Goal: Information Seeking & Learning: Learn about a topic

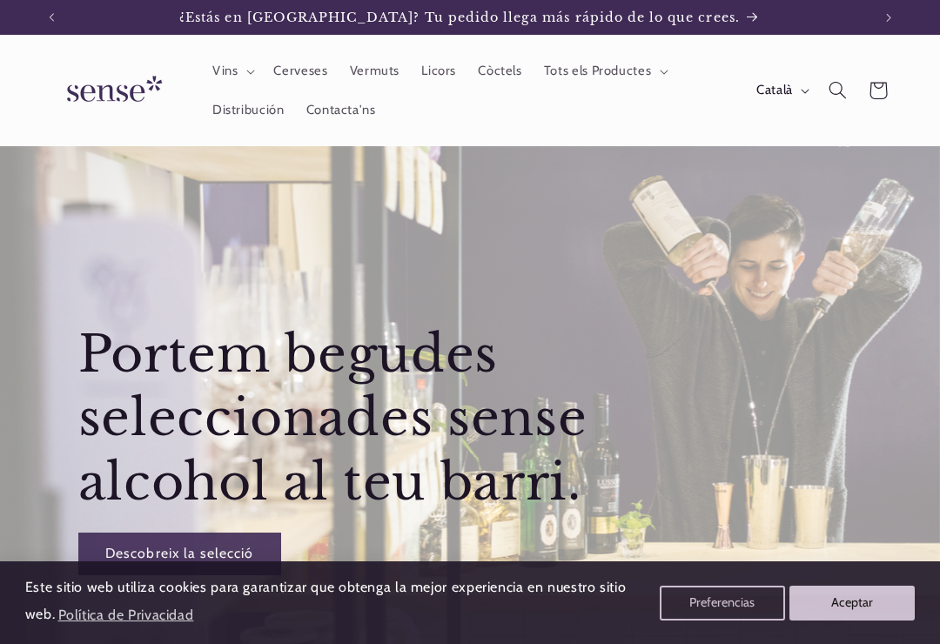
click at [870, 605] on button "Aceptar" at bounding box center [851, 603] width 125 height 35
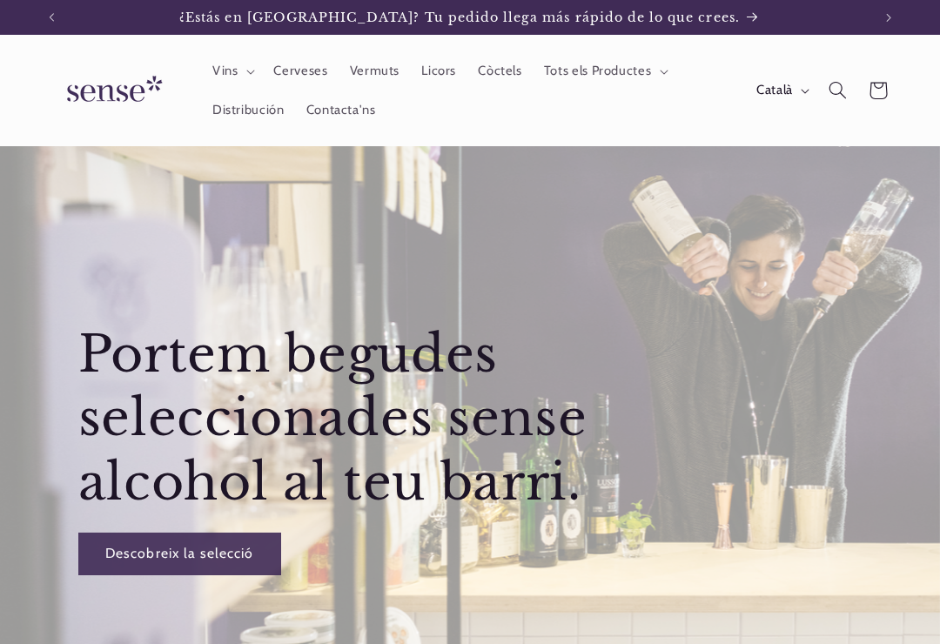
click at [235, 65] on span "Vins" at bounding box center [225, 71] width 26 height 17
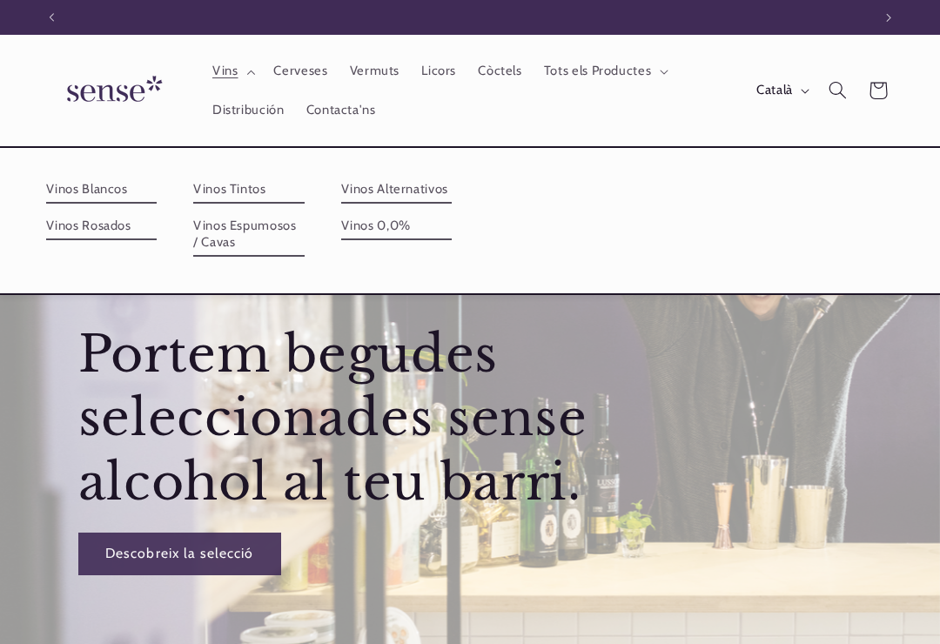
scroll to position [0, 820]
click at [453, 212] on link "Vinos 0,0%" at bounding box center [396, 226] width 111 height 28
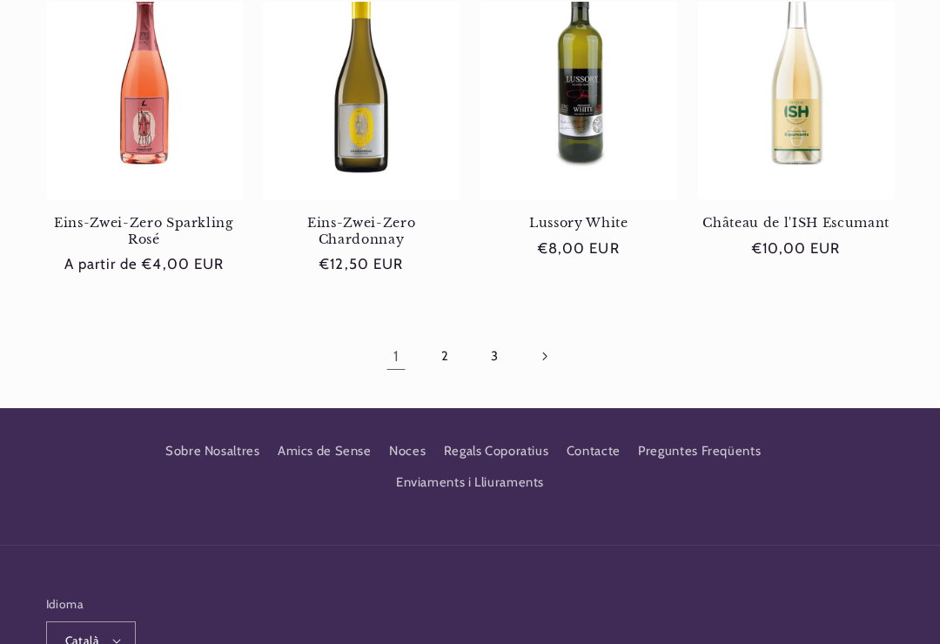
click at [453, 353] on link "2" at bounding box center [446, 356] width 40 height 40
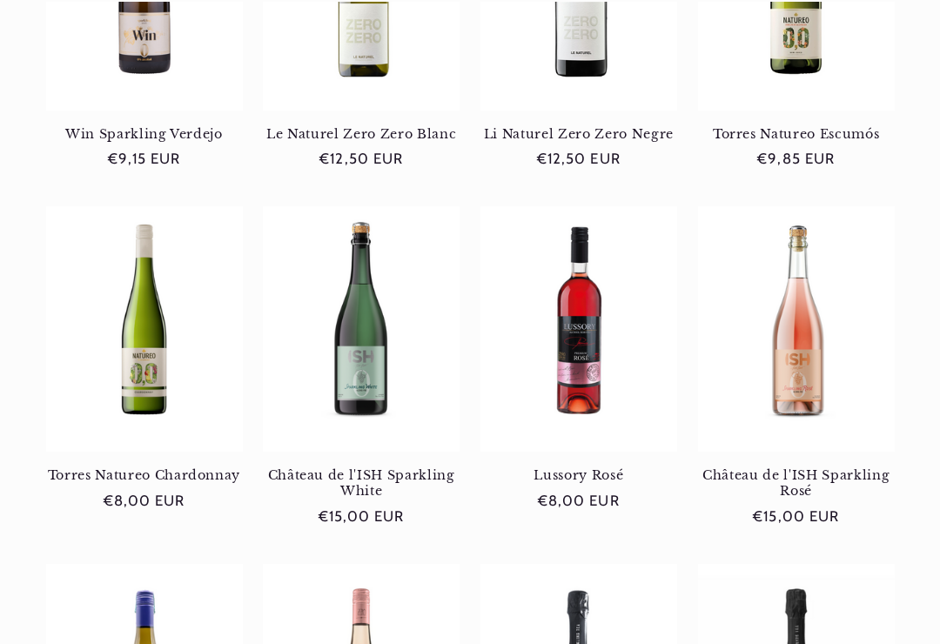
scroll to position [0, 820]
click at [146, 467] on link "Torres Natureo Chardonnay" at bounding box center [144, 475] width 197 height 16
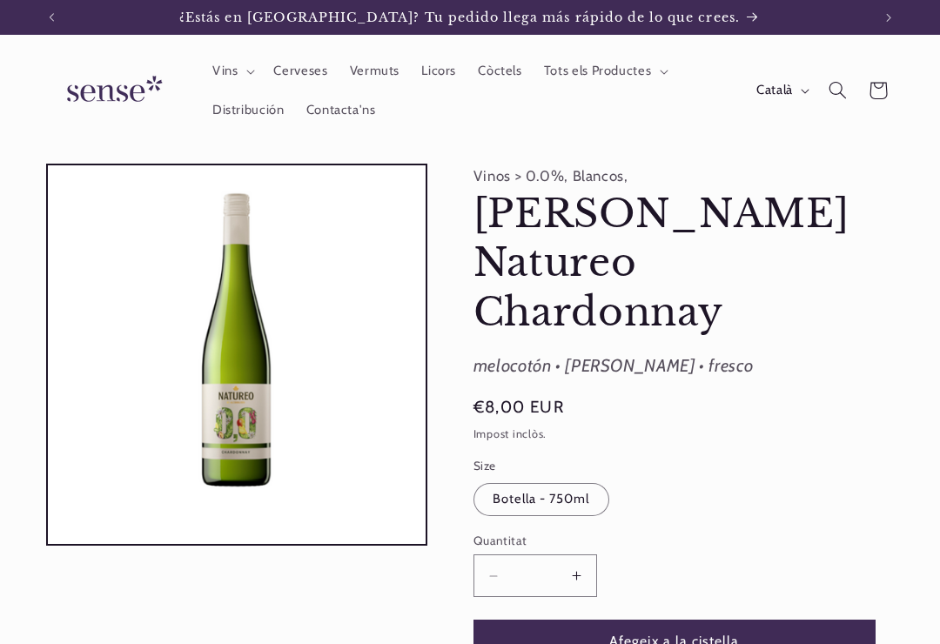
click at [702, 14] on p "¿Estás en [GEOGRAPHIC_DATA]? Tu pedido llega más rápido de lo que crees." at bounding box center [469, 17] width 581 height 35
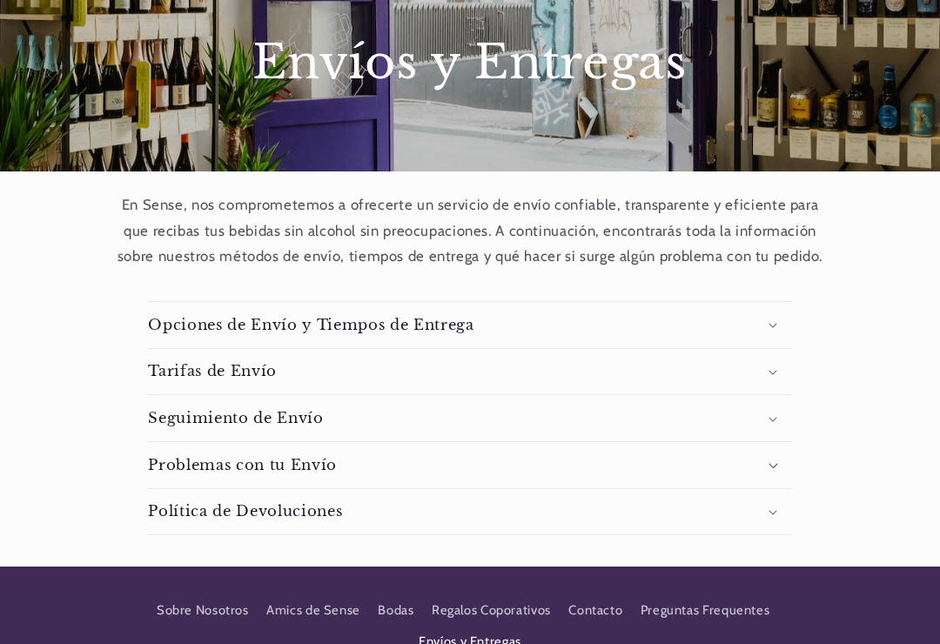
scroll to position [0, 820]
click at [779, 320] on summary "Opciones de Envío y Tiempos de Entrega" at bounding box center [469, 325] width 643 height 46
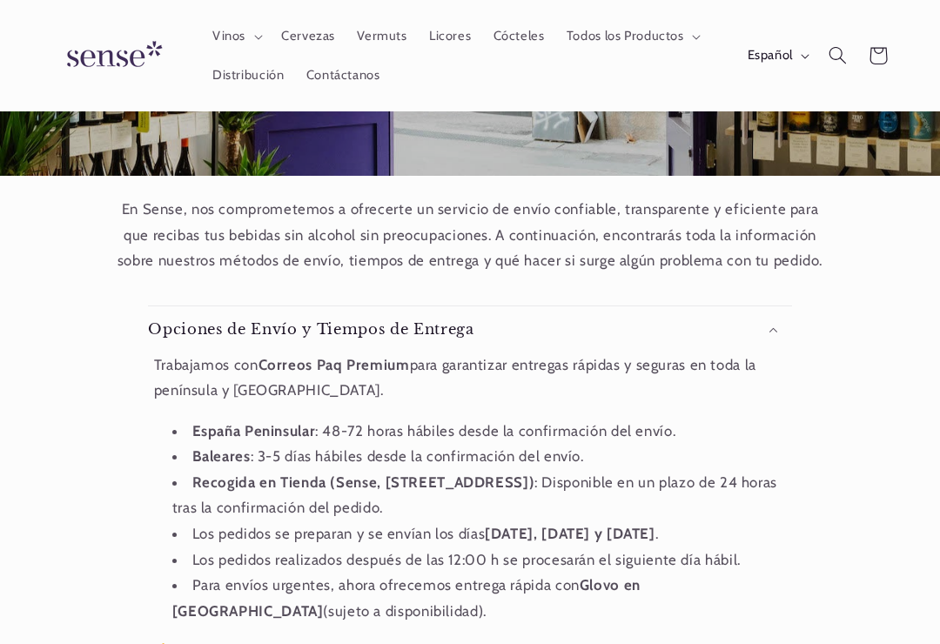
scroll to position [187, 0]
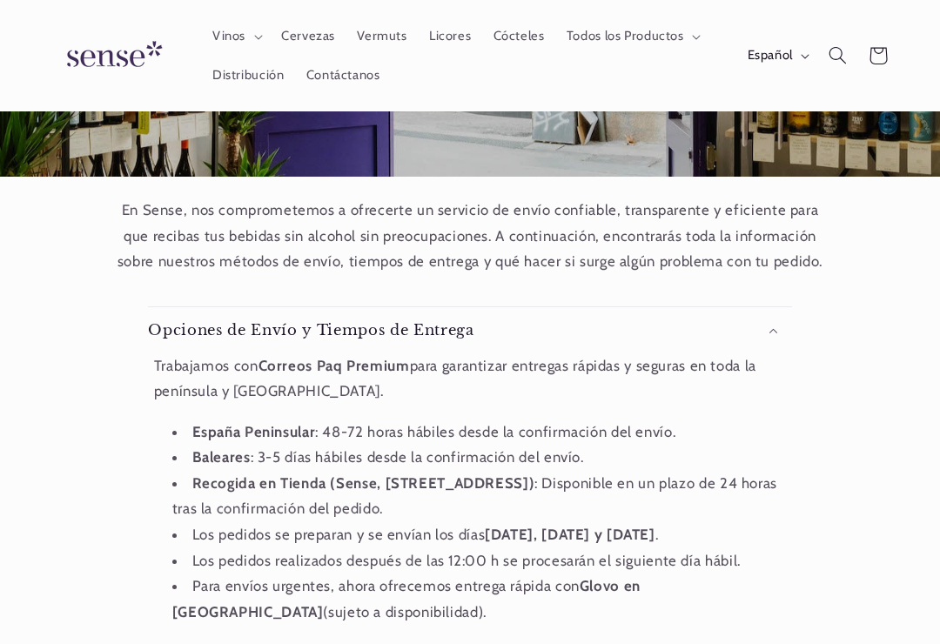
click at [56, 446] on div "Contenido desplegable Opciones de Envío y Tiempos de Entrega Trabajamos con Cor…" at bounding box center [470, 599] width 940 height 649
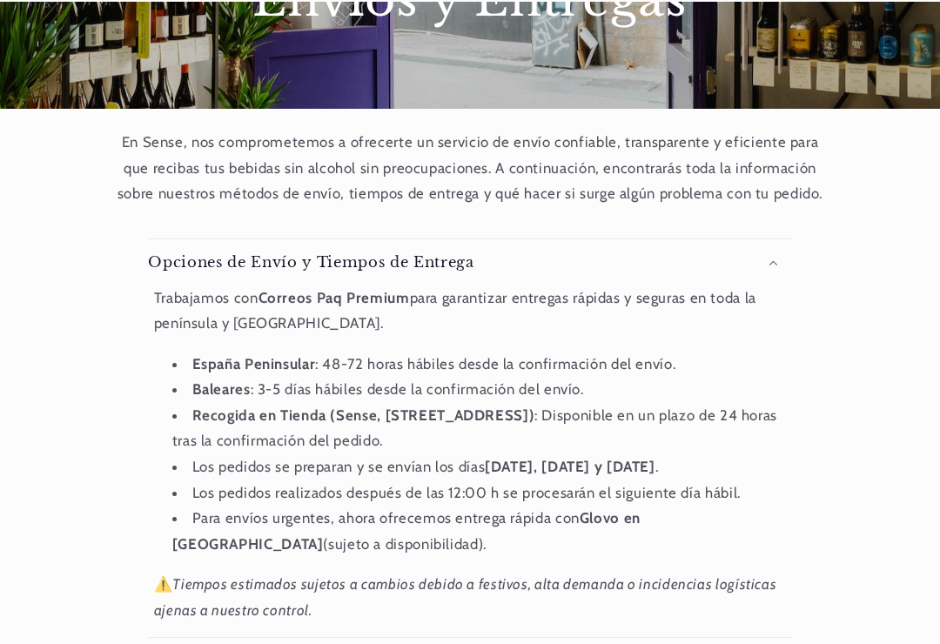
scroll to position [265, 0]
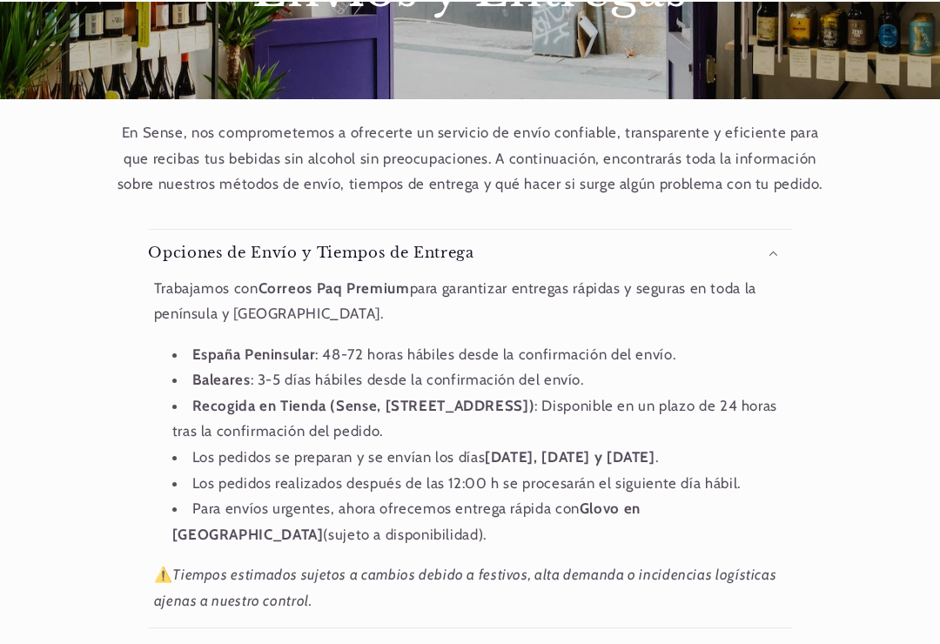
click at [53, 443] on div "Contenido desplegable Opciones de Envío y Tiempos de Entrega Trabajamos con Cor…" at bounding box center [470, 522] width 940 height 649
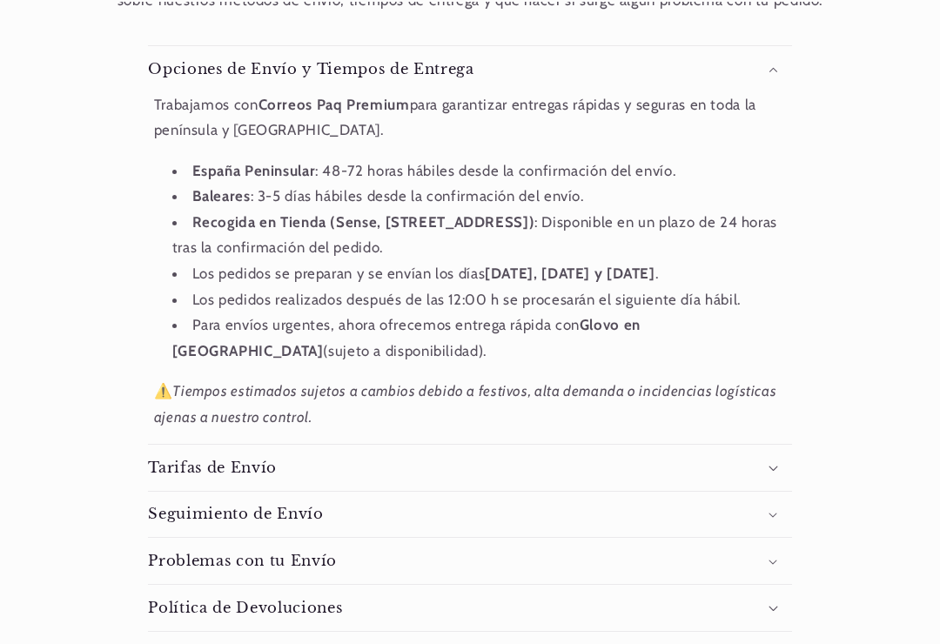
scroll to position [0, 820]
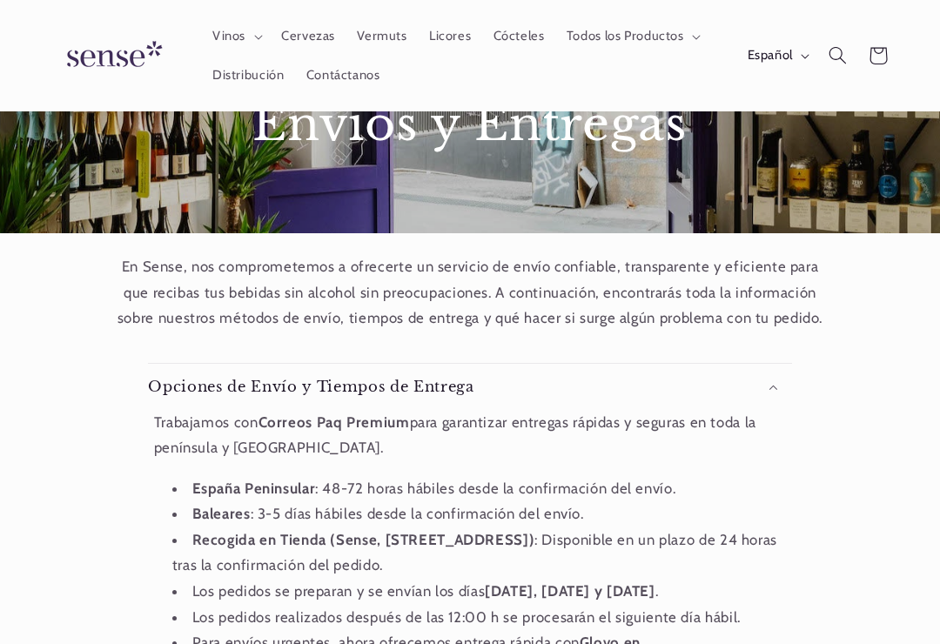
click at [778, 382] on summary "Opciones de Envío y Tiempos de Entrega" at bounding box center [469, 387] width 643 height 46
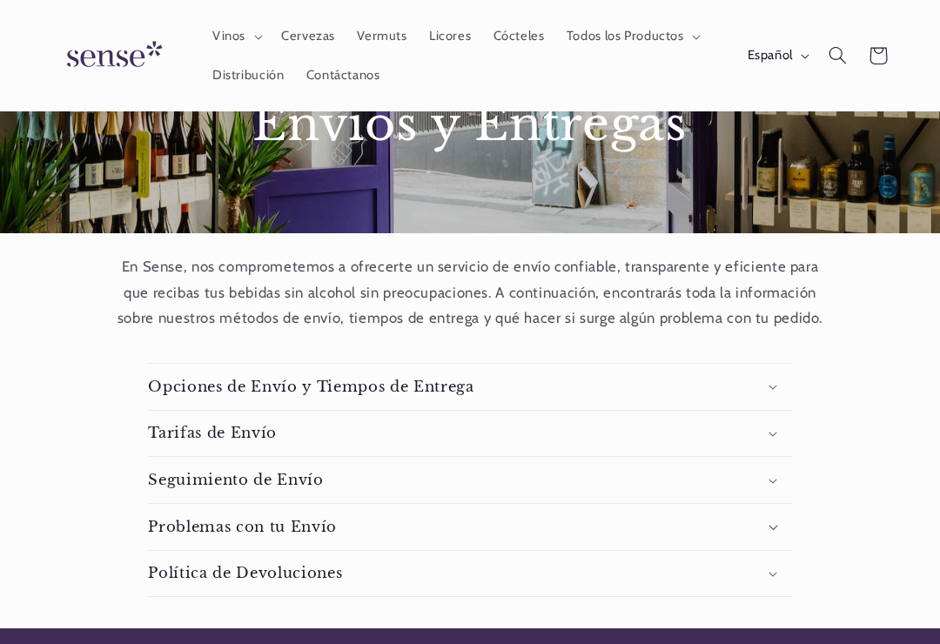
click at [780, 425] on summary "Tarifas de Envío" at bounding box center [469, 434] width 643 height 46
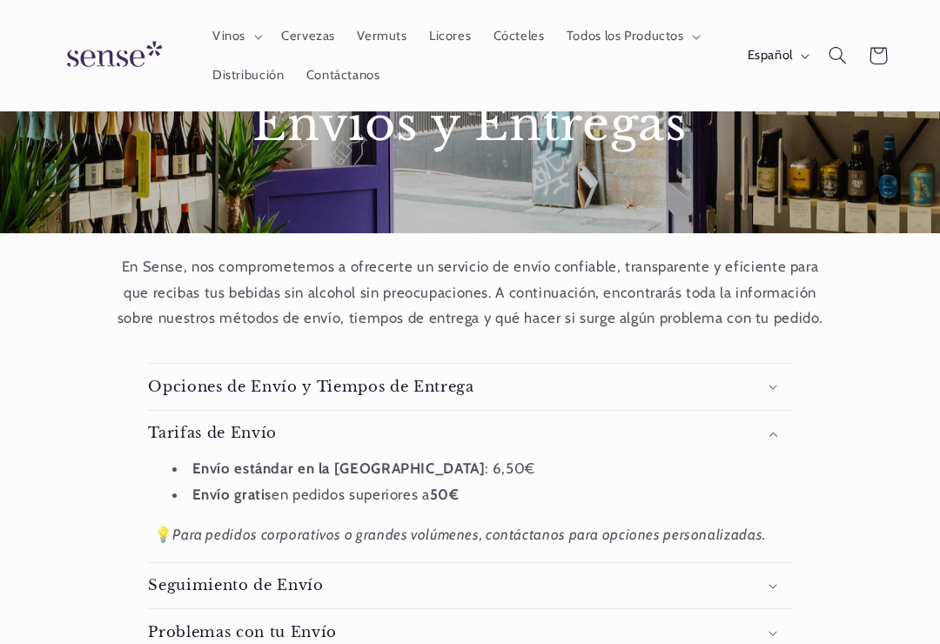
scroll to position [0, 0]
click at [787, 423] on summary "Tarifas de Envío" at bounding box center [469, 434] width 643 height 46
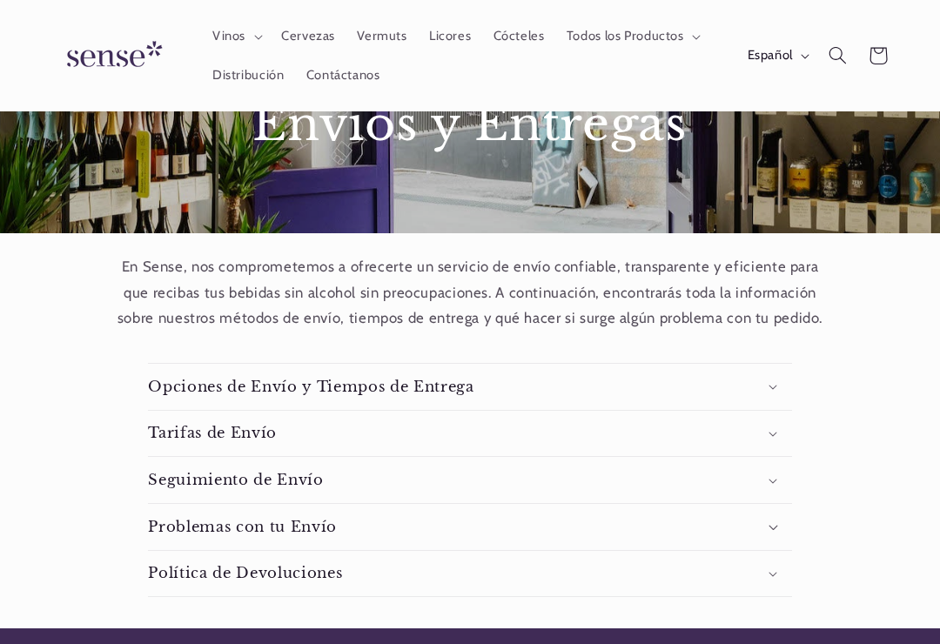
click at [789, 521] on summary "Problemas con tu Envío" at bounding box center [469, 527] width 643 height 46
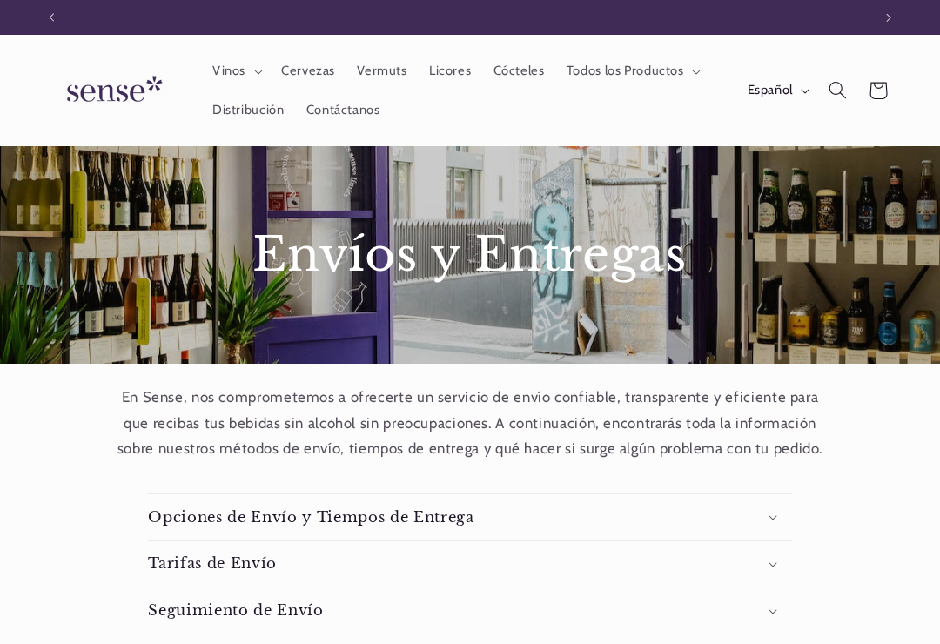
scroll to position [0, 820]
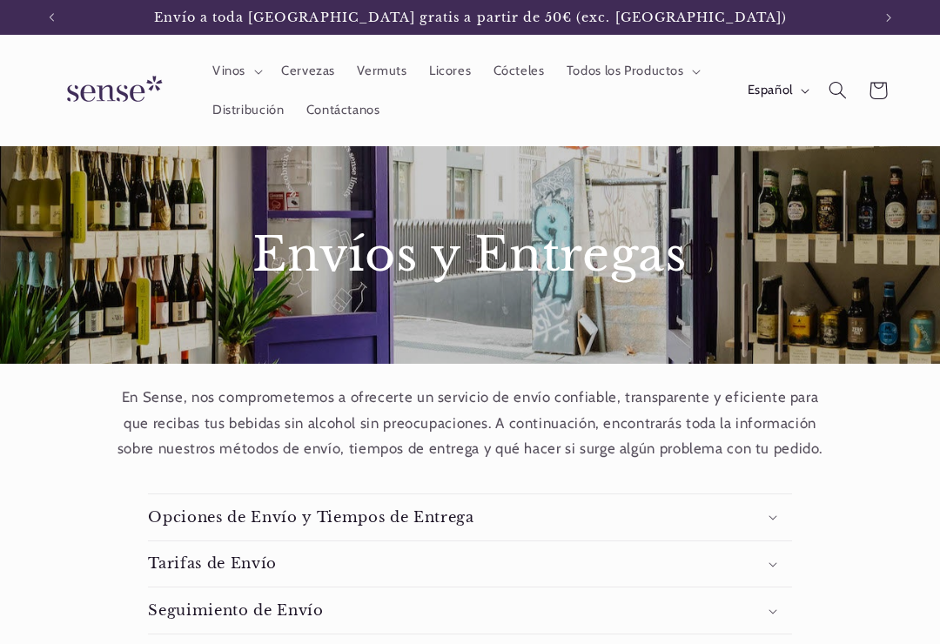
click at [248, 111] on span "Distribución" at bounding box center [248, 110] width 72 height 17
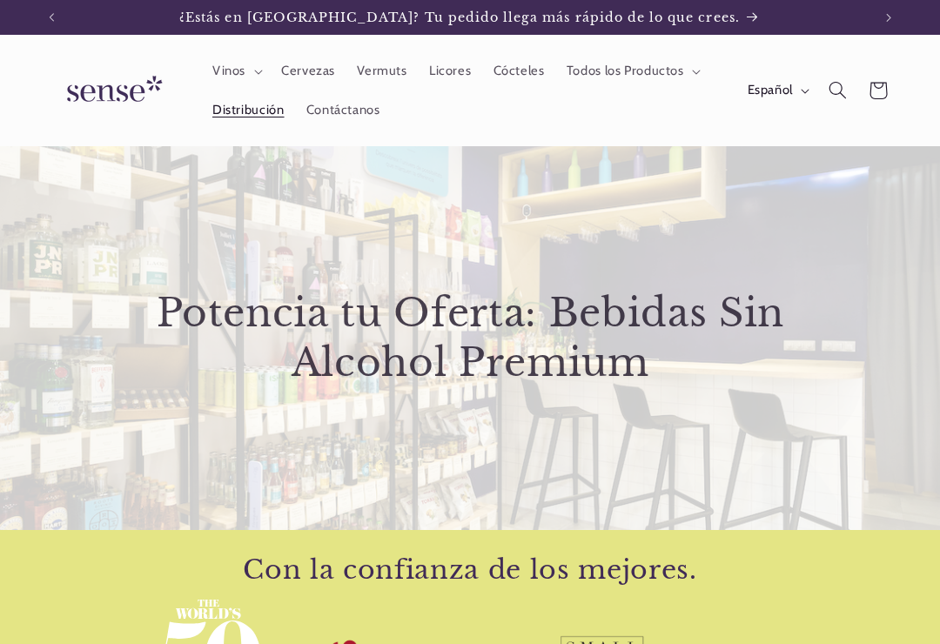
click at [808, 86] on button "Español" at bounding box center [776, 90] width 81 height 35
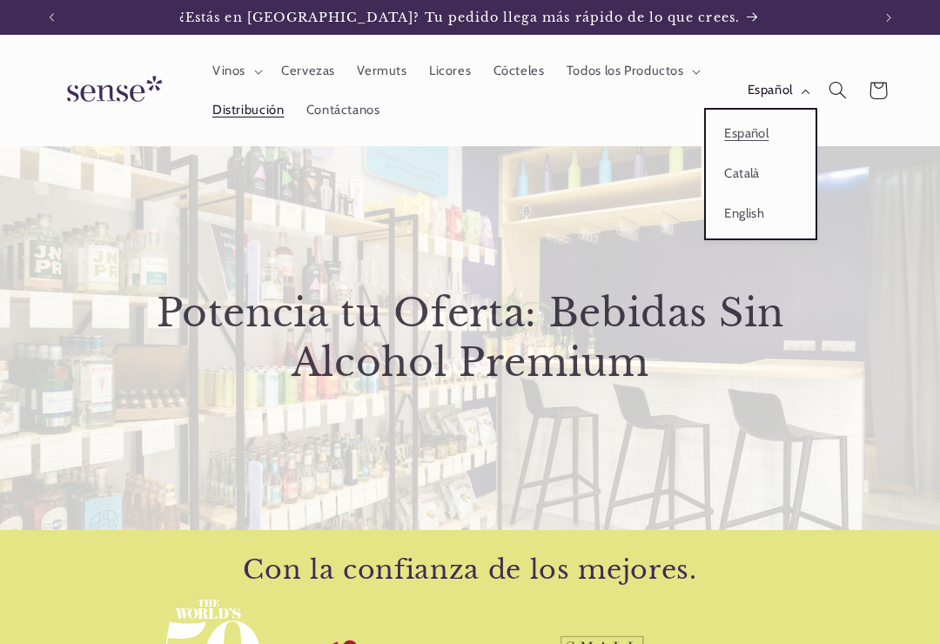
click at [750, 166] on link "Català" at bounding box center [761, 174] width 110 height 40
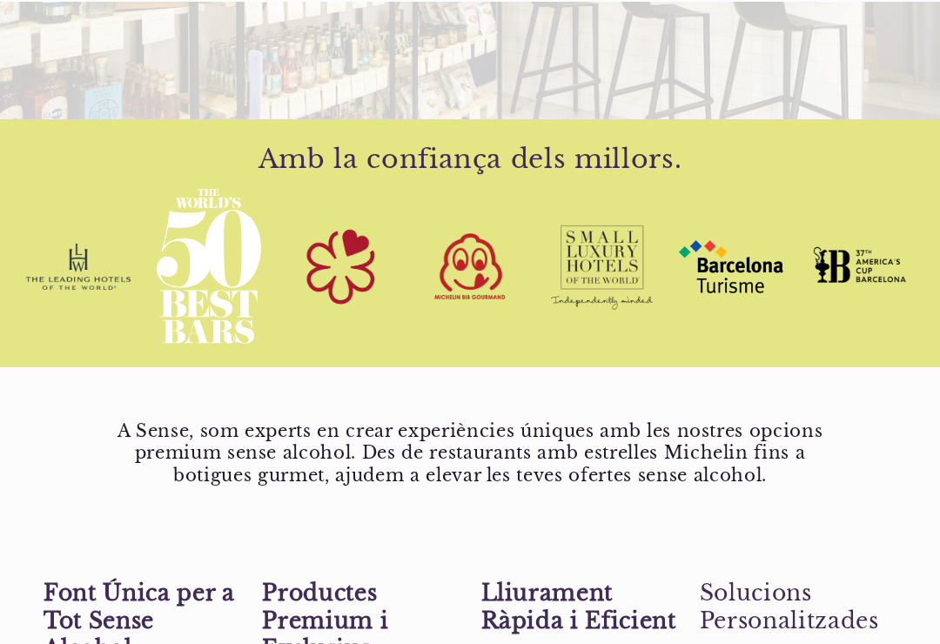
scroll to position [426, 0]
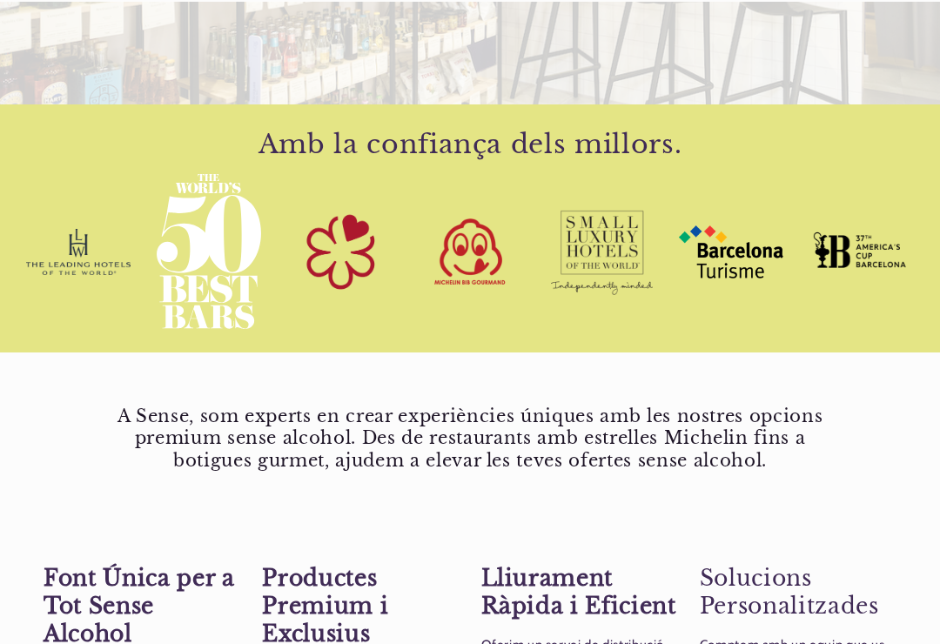
click at [43, 488] on div "A Sense, som experts en crear experiències úniques amb les nostres opcions prem…" at bounding box center [470, 444] width 940 height 182
click at [50, 366] on div "A Sense, som experts en crear experiències úniques amb les nostres opcions prem…" at bounding box center [470, 444] width 940 height 182
click at [59, 404] on div "A Sense, som experts en crear experiències úniques amb les nostres opcions prem…" at bounding box center [470, 438] width 940 height 102
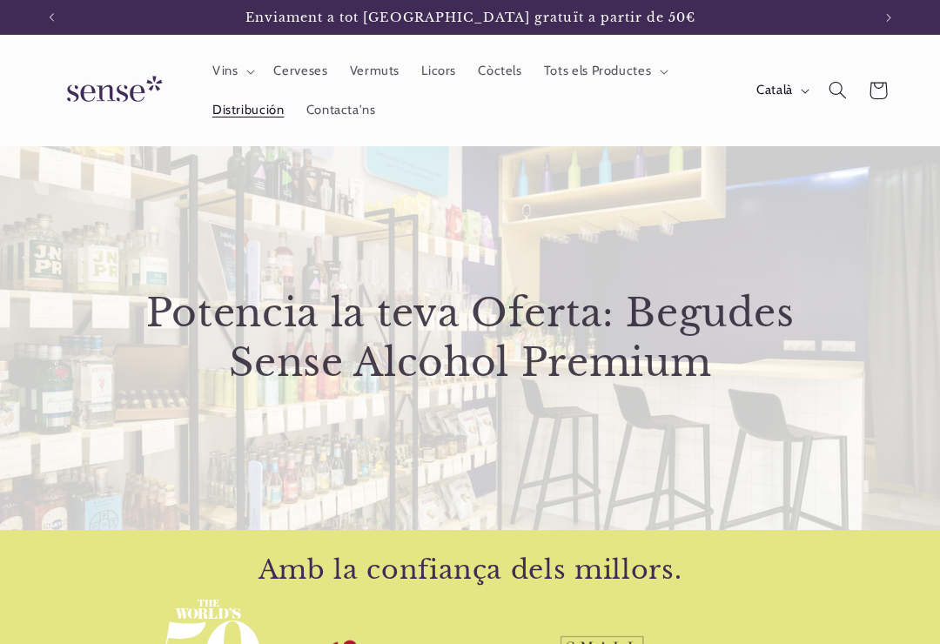
click at [501, 65] on span "Còctels" at bounding box center [500, 71] width 44 height 17
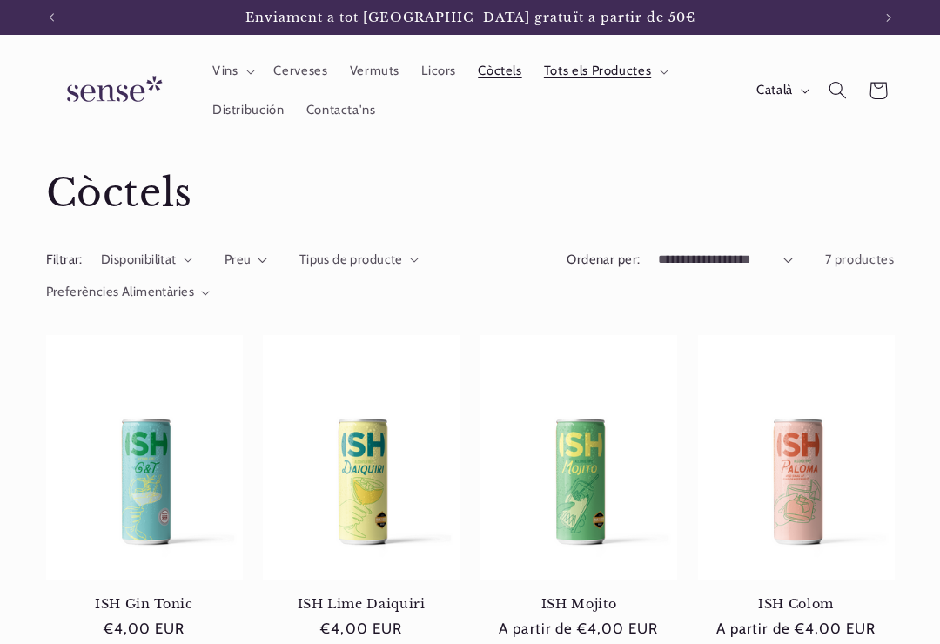
click at [297, 71] on span "Cerveses" at bounding box center [300, 71] width 54 height 17
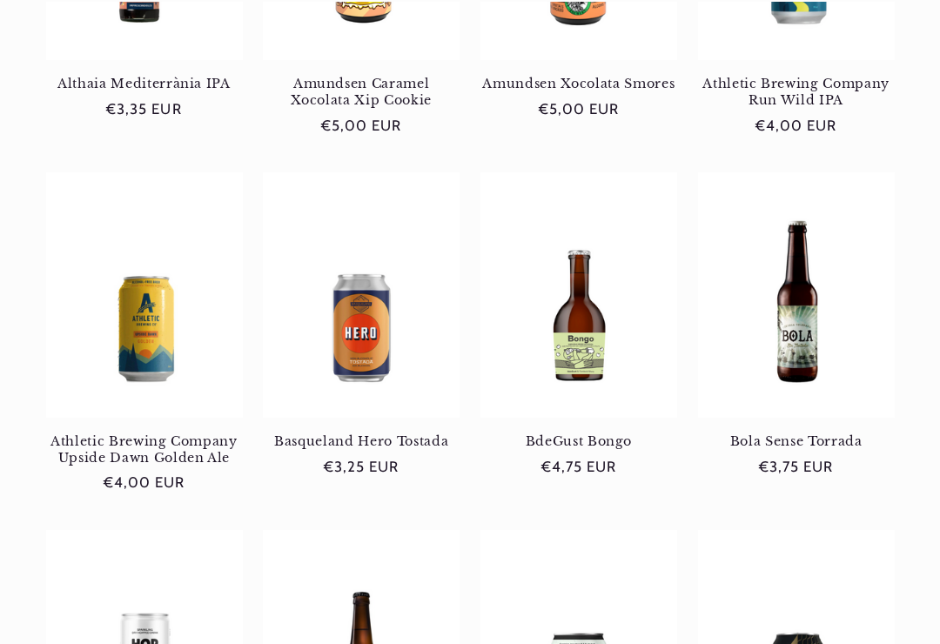
scroll to position [877, 0]
click at [30, 515] on div "Albera Orlina Albera Orlina Preu habitual €4,00 EUR Preu habitual Preu d'oferta…" at bounding box center [470, 197] width 940 height 1479
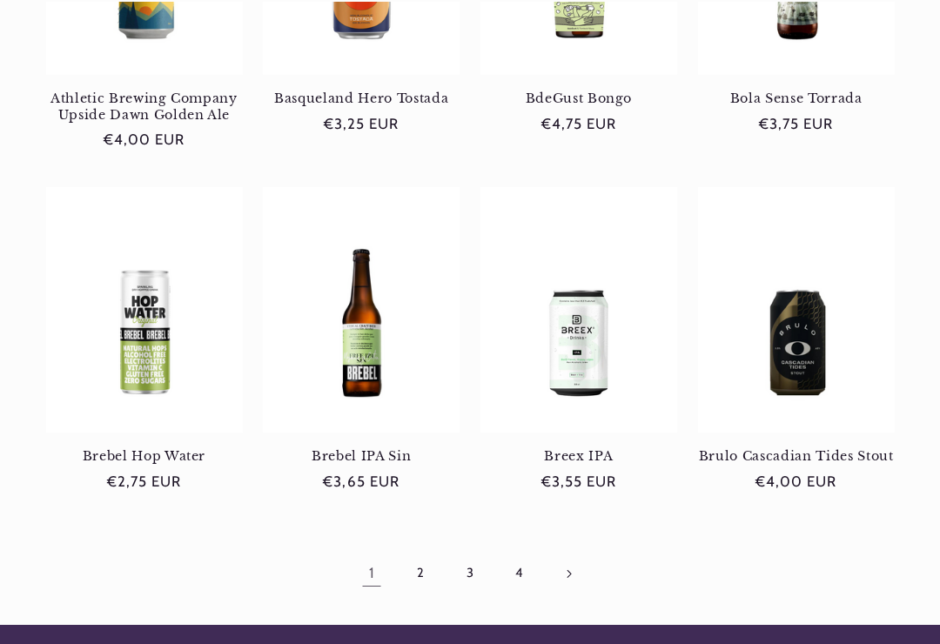
scroll to position [1220, 0]
click at [408, 561] on link "2" at bounding box center [420, 574] width 40 height 40
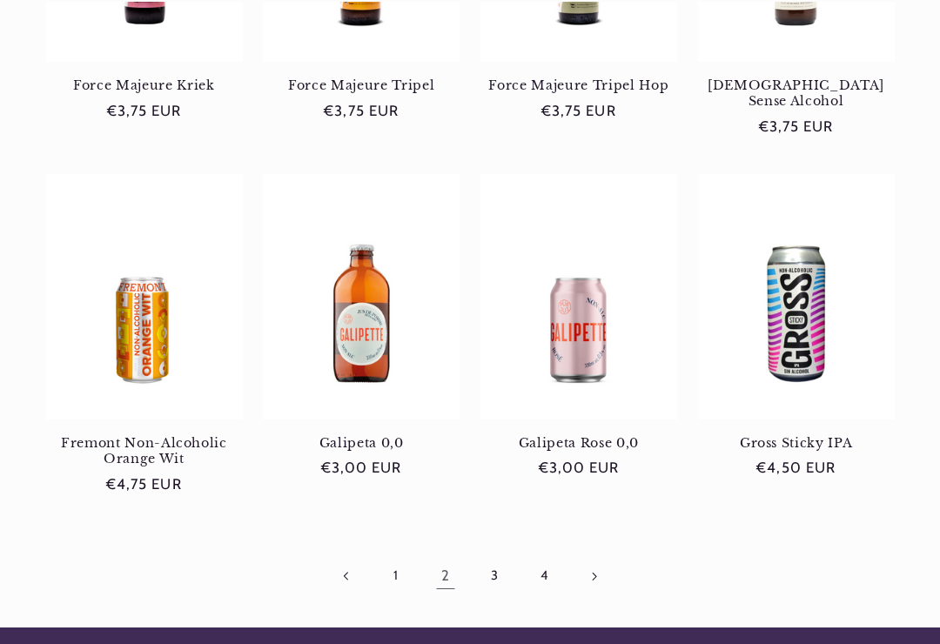
scroll to position [1220, 0]
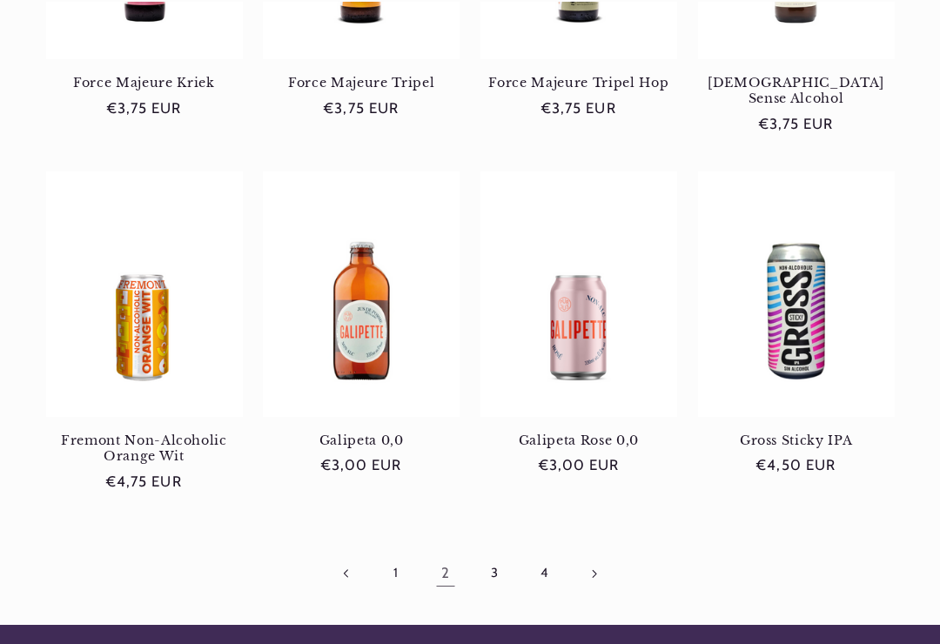
click at [492, 554] on link "3" at bounding box center [494, 574] width 40 height 40
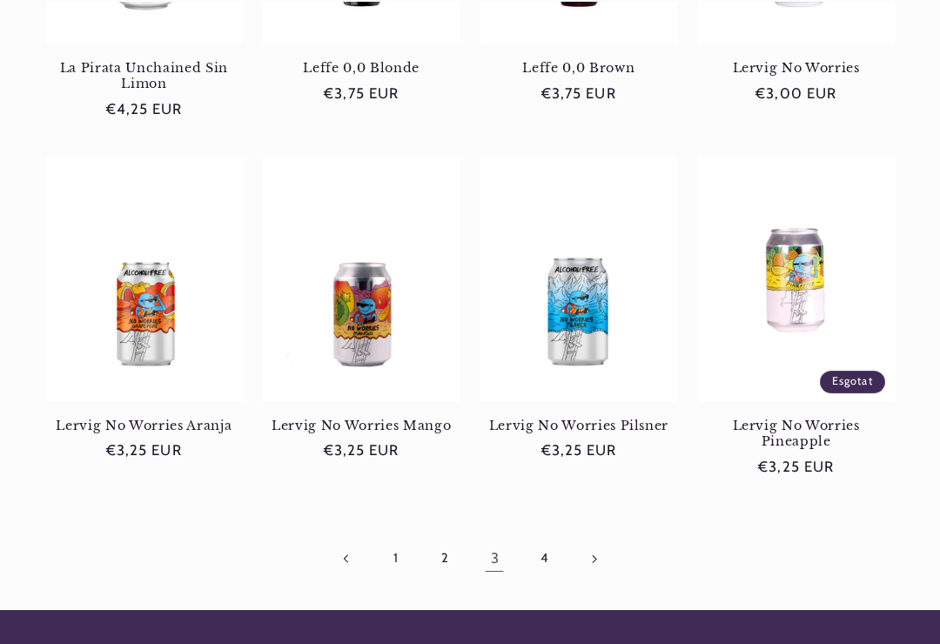
scroll to position [1235, 0]
click at [535, 548] on link "4" at bounding box center [544, 559] width 40 height 40
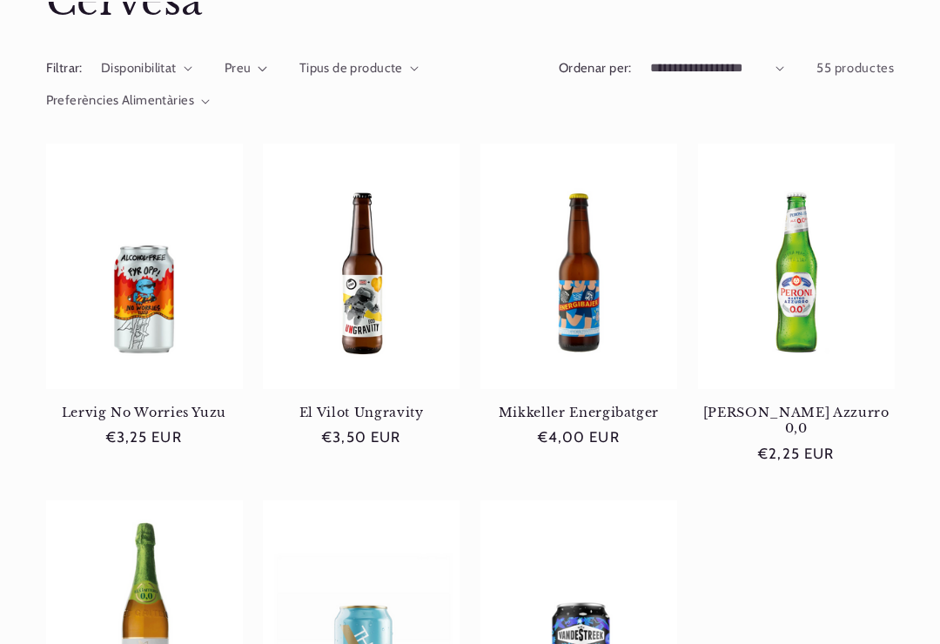
scroll to position [191, 0]
click at [23, 450] on div "Lervig No Worries Yuzu Lervig No Worries Yuzu Preu habitual €3,25 EUR Preu habi…" at bounding box center [470, 534] width 940 height 780
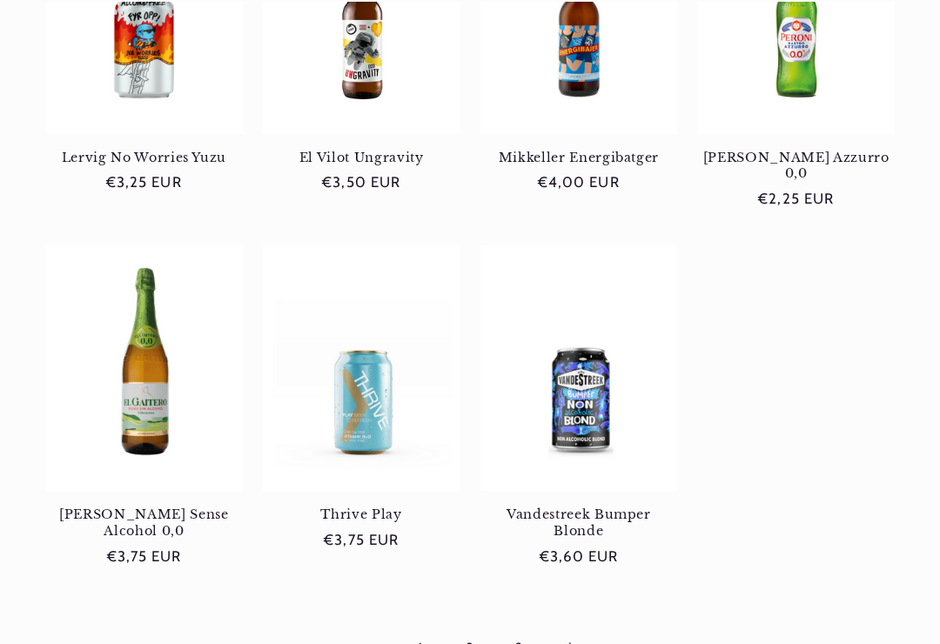
scroll to position [0, 0]
click at [143, 507] on link "[PERSON_NAME] Sense Alcohol 0,0" at bounding box center [144, 523] width 197 height 32
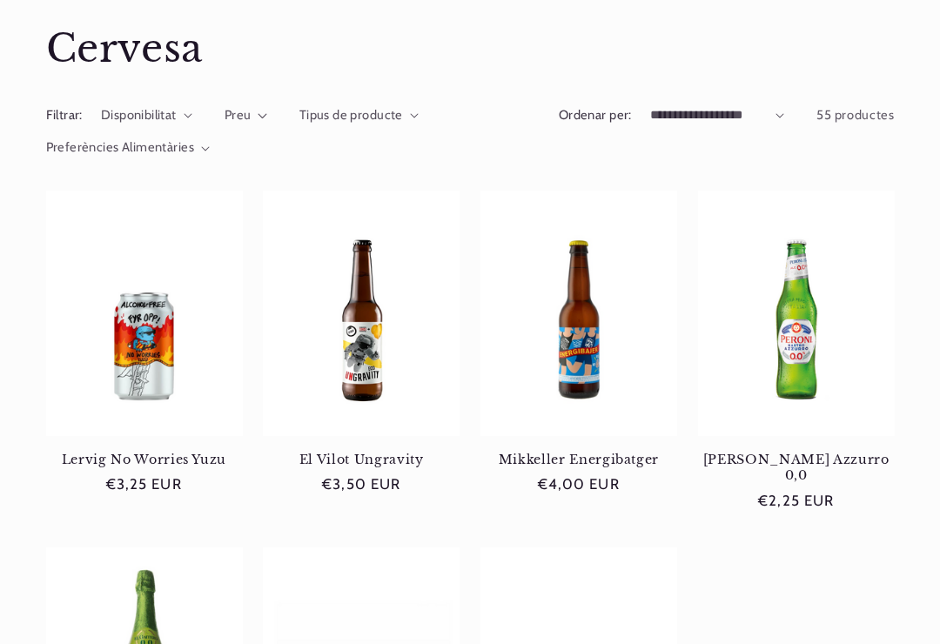
scroll to position [474, 0]
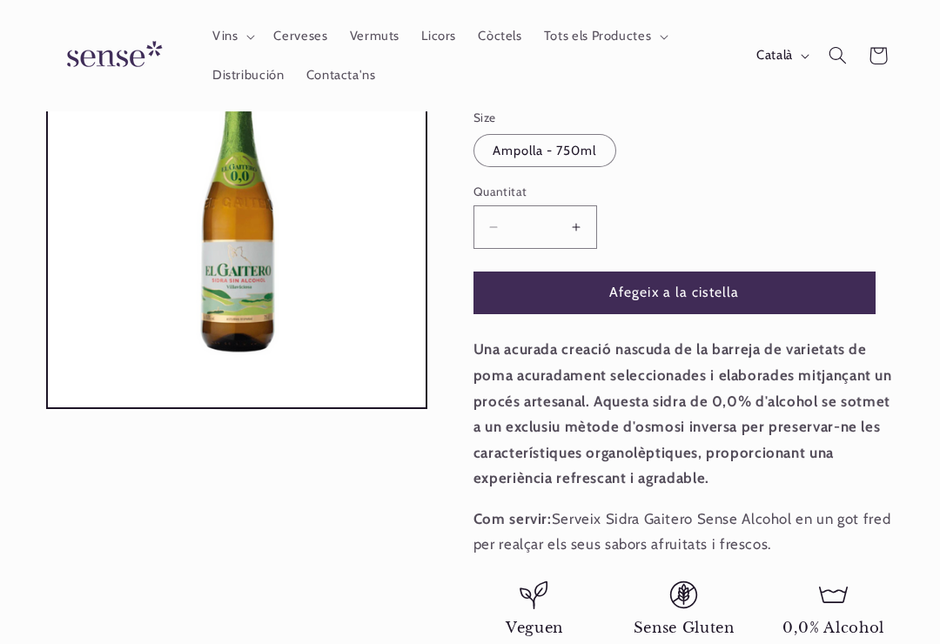
scroll to position [293, 0]
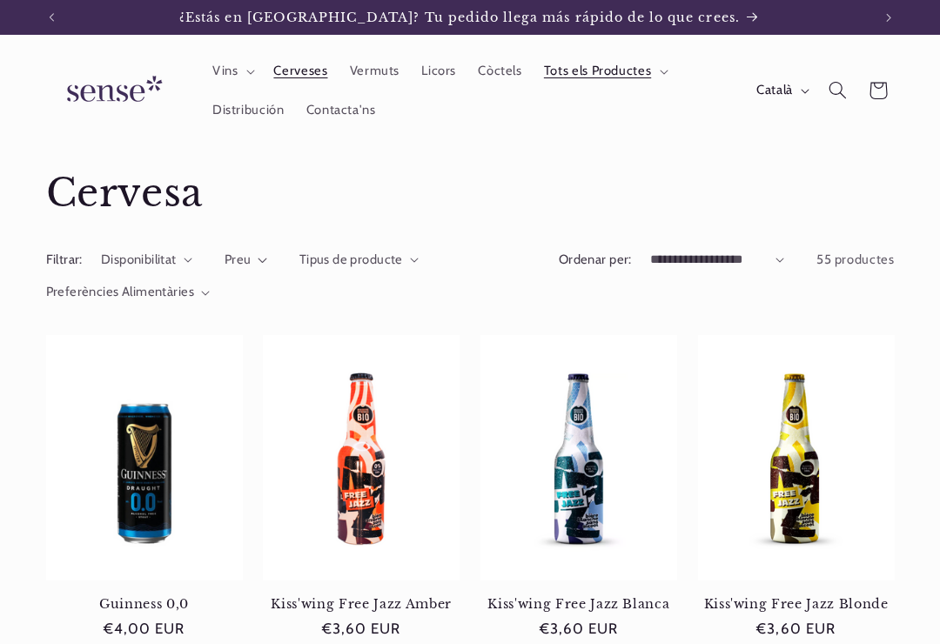
scroll to position [1262, 0]
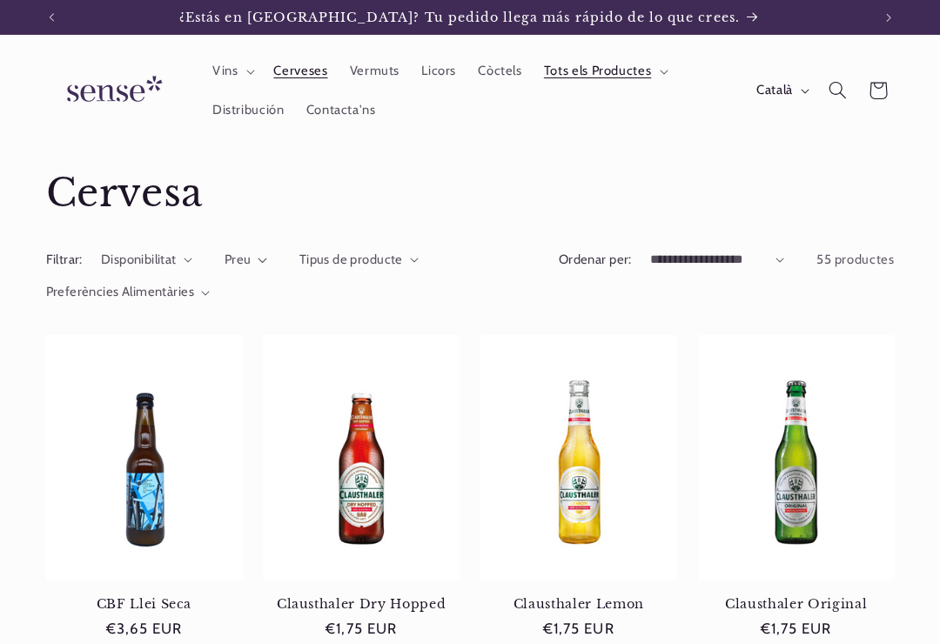
scroll to position [1247, 0]
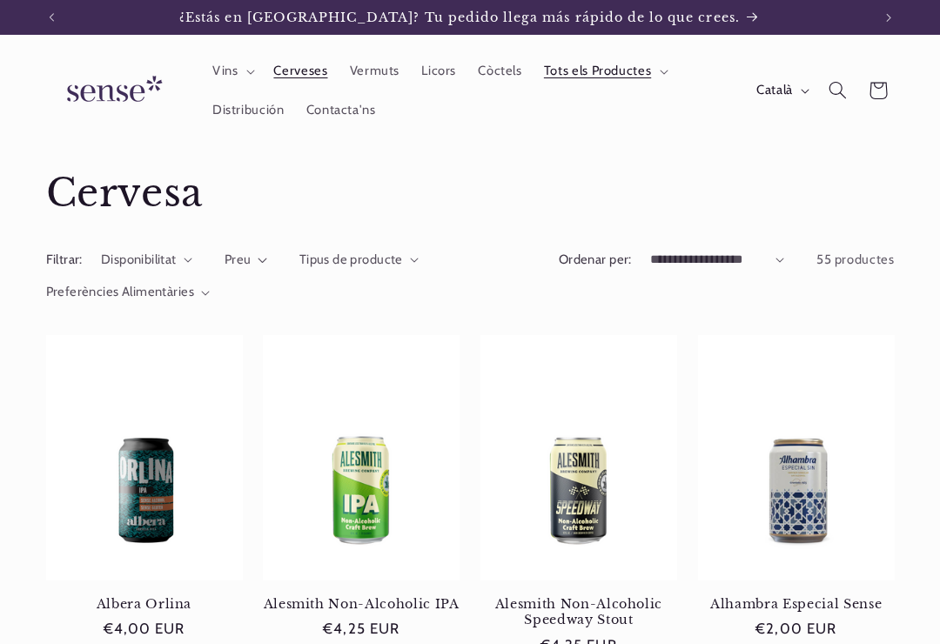
scroll to position [1247, 0]
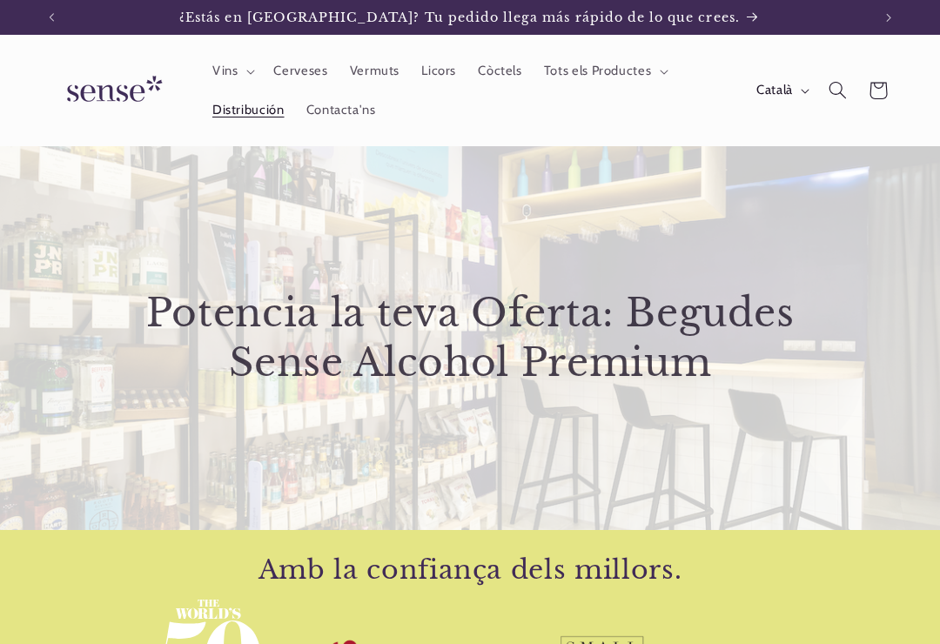
click at [225, 68] on span "Vins" at bounding box center [225, 71] width 26 height 17
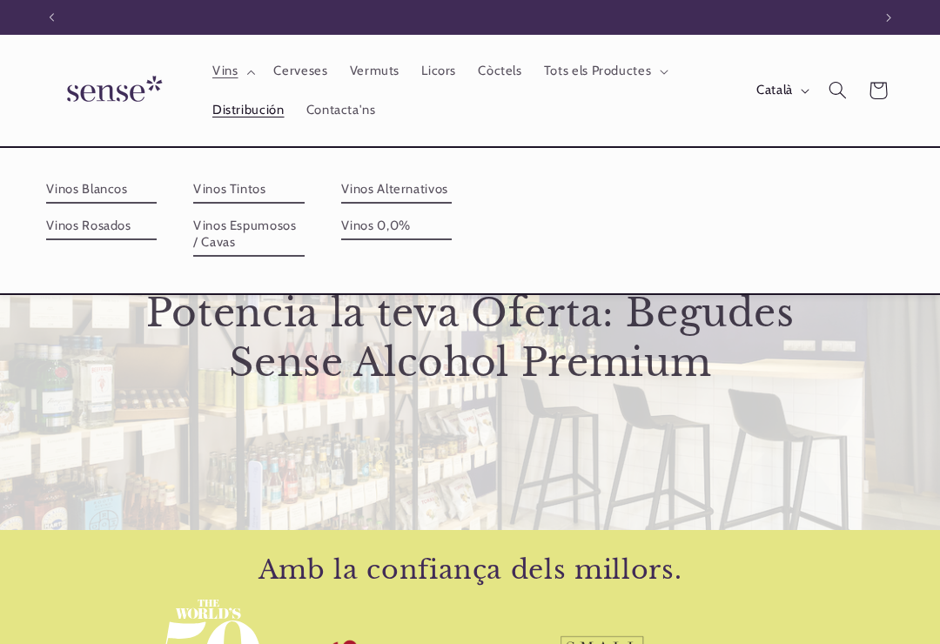
scroll to position [0, 820]
click at [79, 200] on link "Vinos Blancos" at bounding box center [101, 190] width 111 height 28
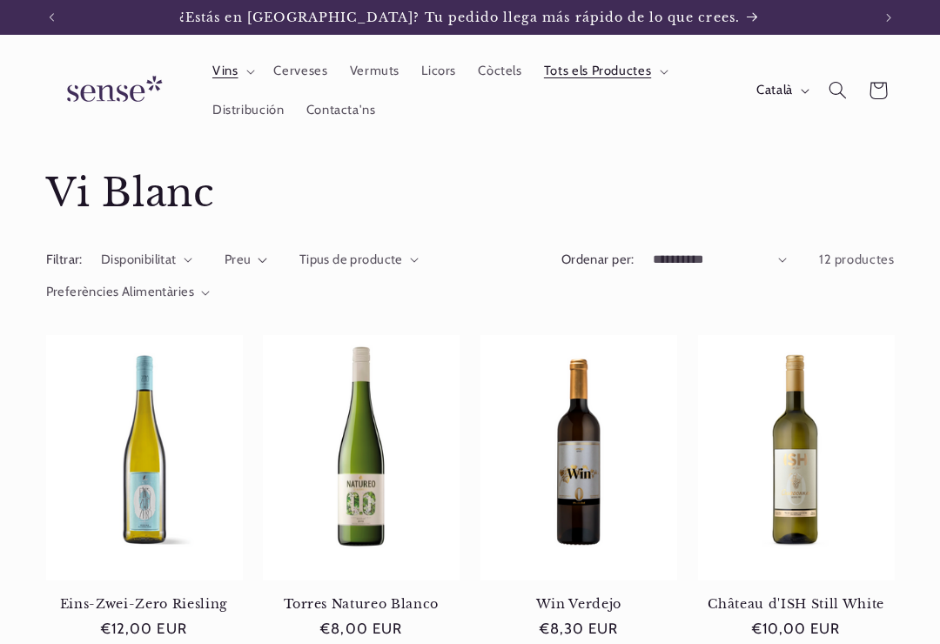
click at [440, 64] on span "Licors" at bounding box center [438, 71] width 35 height 17
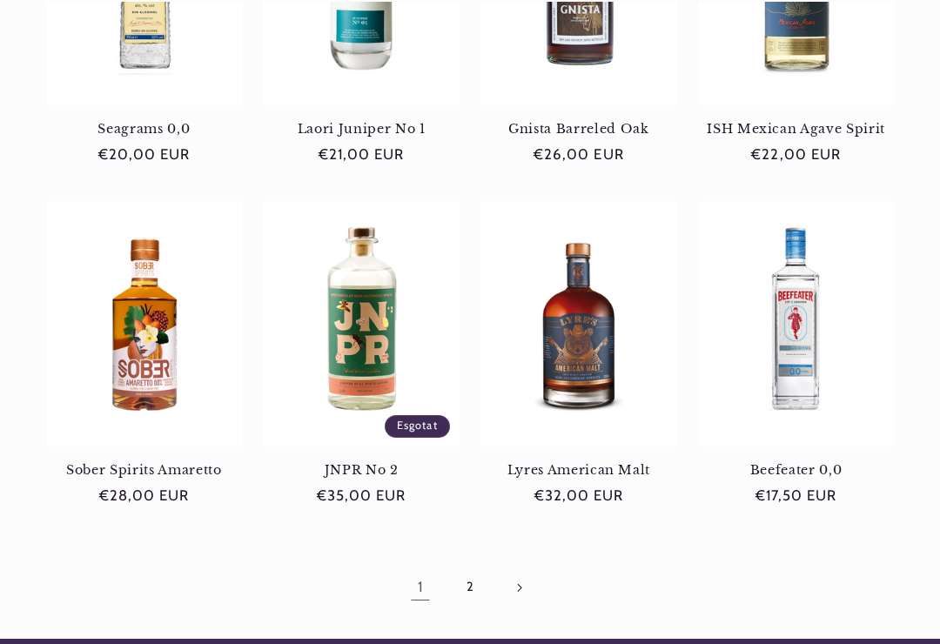
scroll to position [1175, 0]
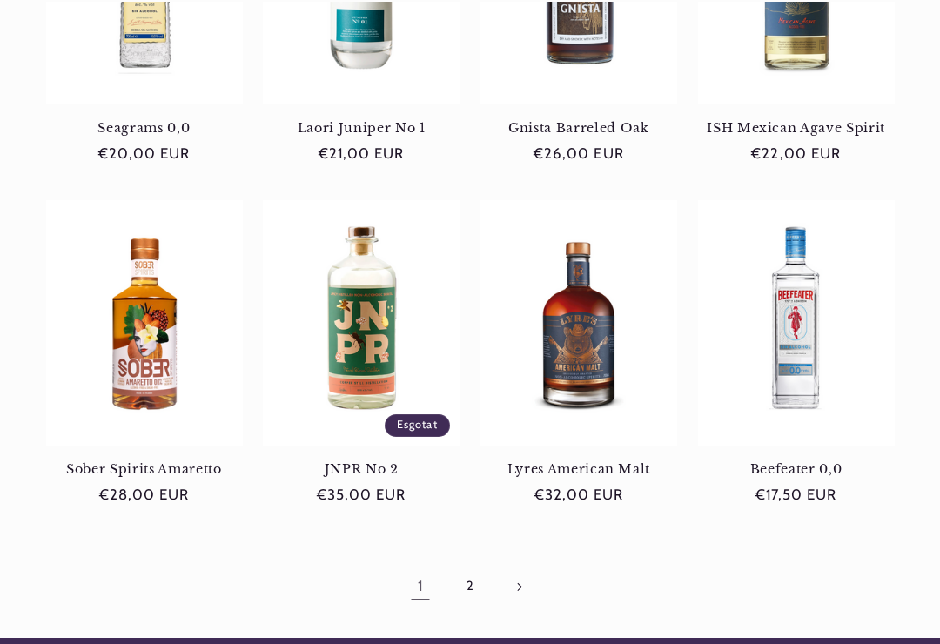
click at [467, 575] on link "2" at bounding box center [470, 587] width 40 height 40
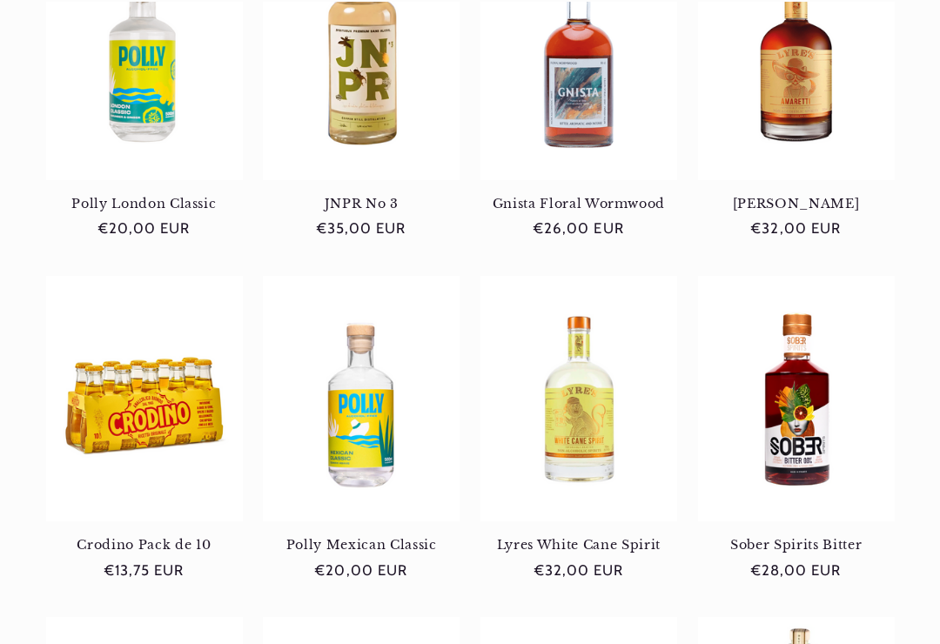
scroll to position [0, 820]
click at [8, 402] on div "Polly London Classic Polly London Classic Preu habitual €20,00 EUR Preu habitua…" at bounding box center [470, 650] width 940 height 1431
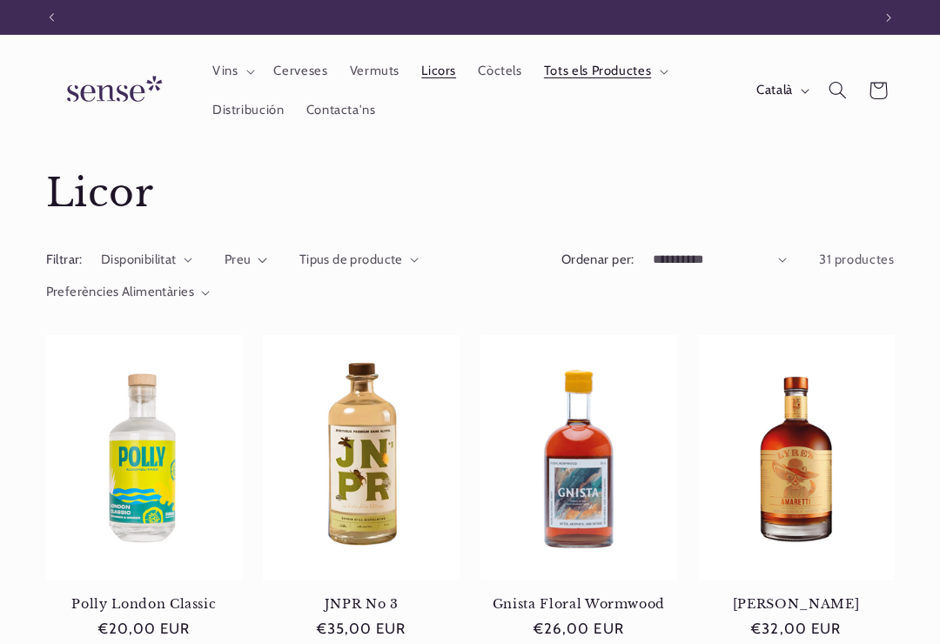
scroll to position [0, 0]
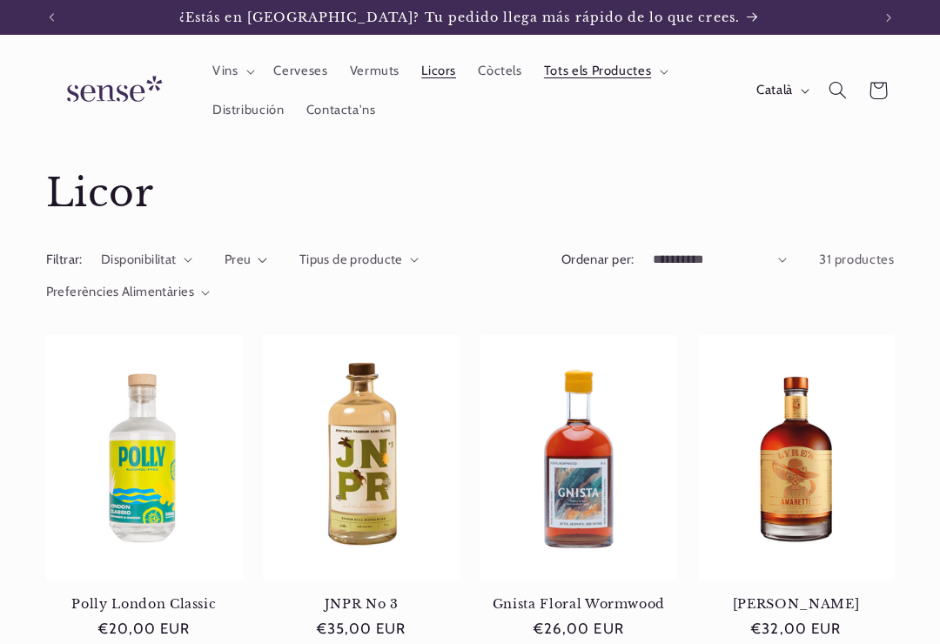
click at [212, 74] on span "Vins" at bounding box center [225, 71] width 26 height 17
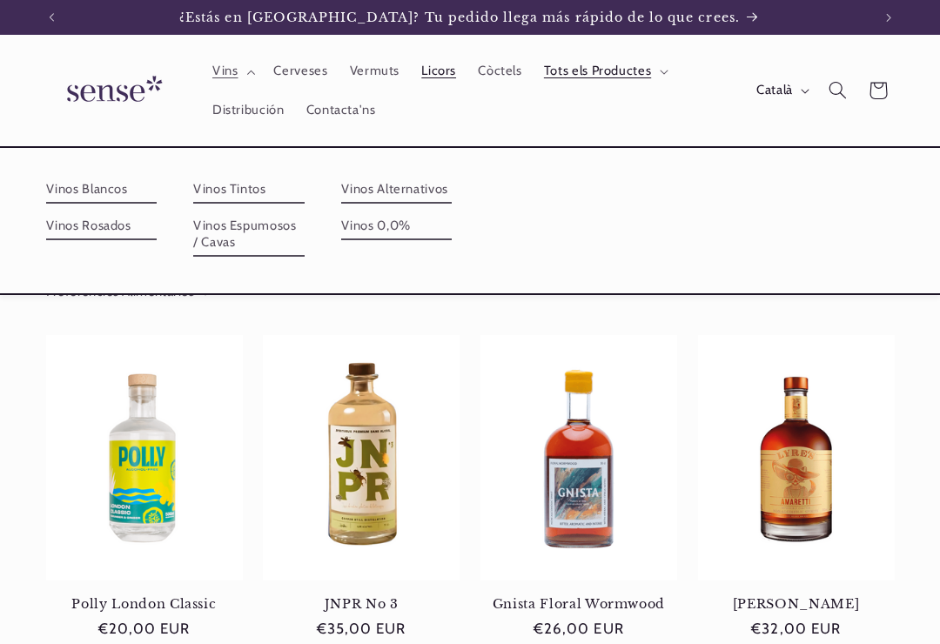
click at [453, 188] on link "Vinos Alternativos" at bounding box center [396, 190] width 111 height 28
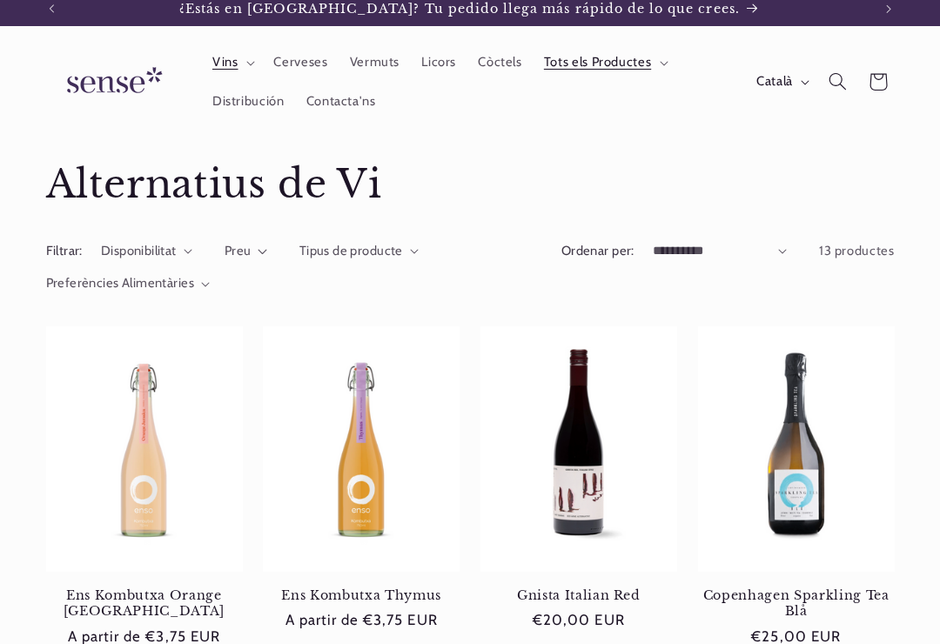
scroll to position [14, 0]
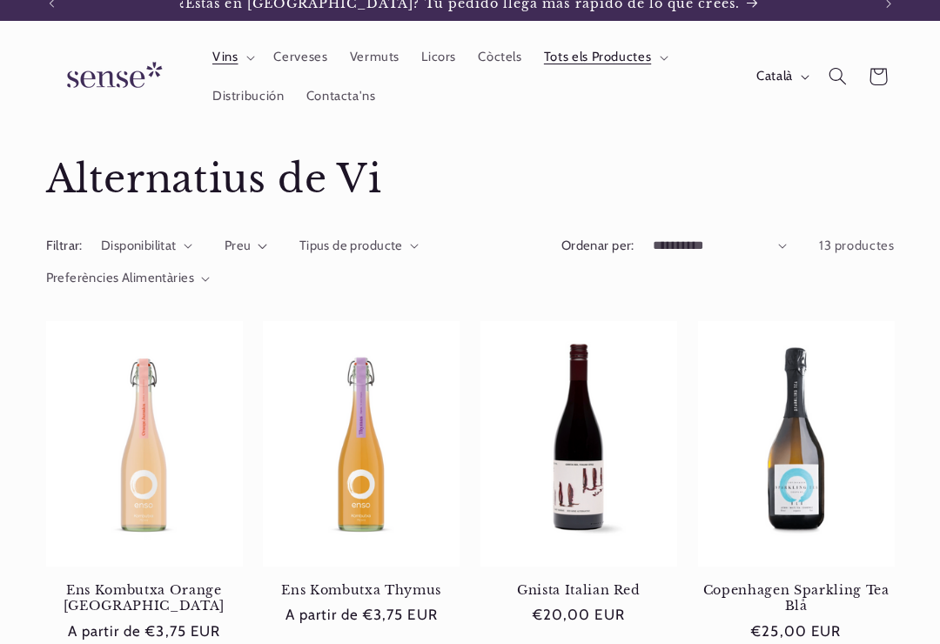
click at [46, 582] on link "Ens Kombutxa Orange [GEOGRAPHIC_DATA]" at bounding box center [144, 598] width 197 height 32
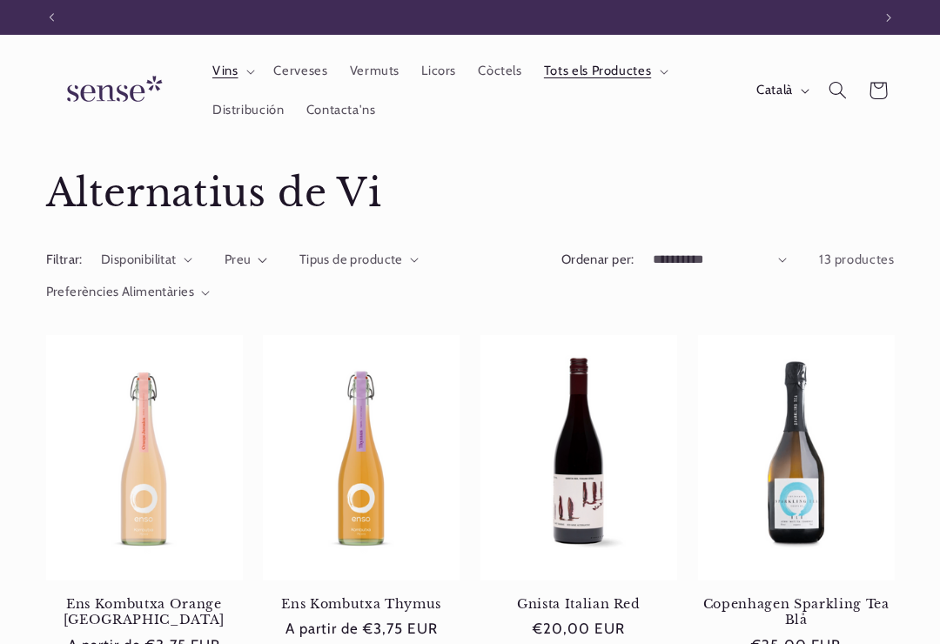
scroll to position [0, 820]
click at [221, 64] on span "Vins" at bounding box center [225, 71] width 26 height 17
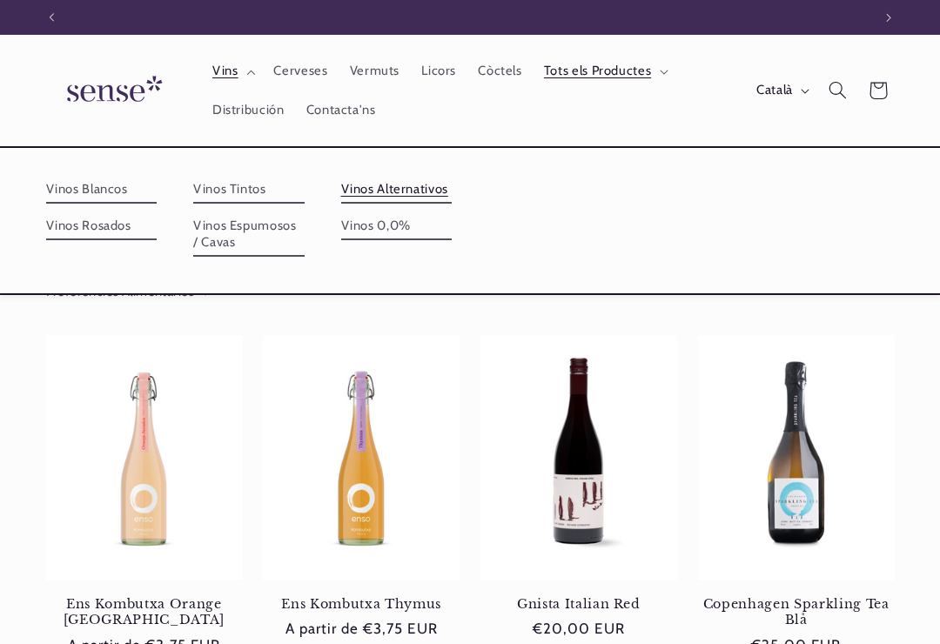
scroll to position [0, 0]
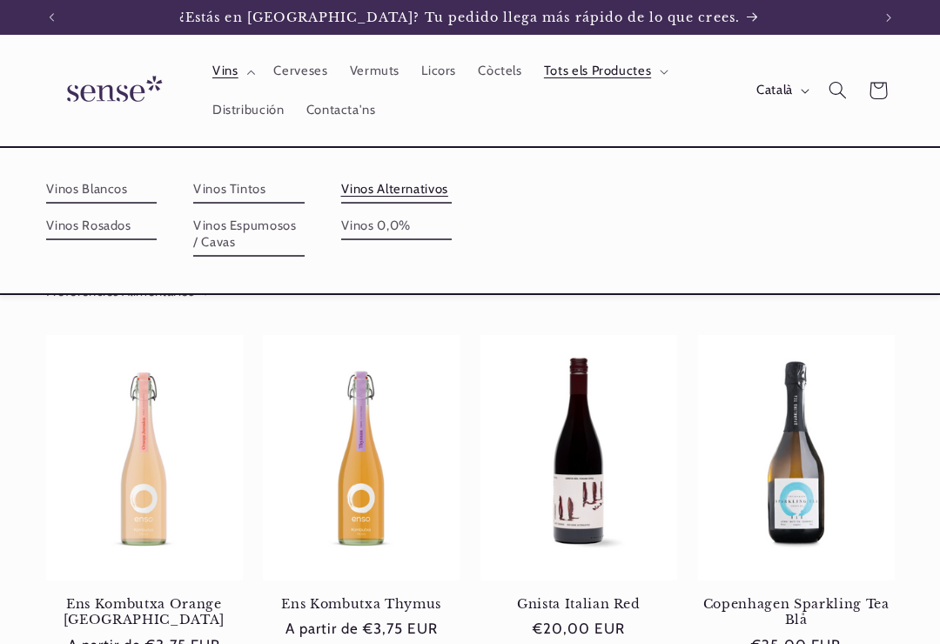
click at [65, 201] on link "Vinos Blancos" at bounding box center [101, 190] width 111 height 28
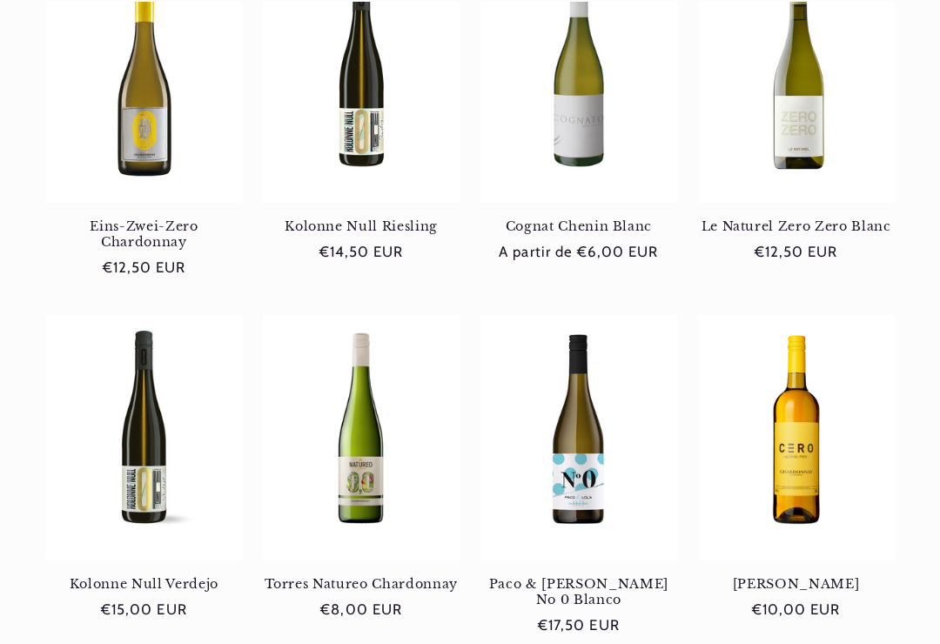
scroll to position [719, 0]
click at [346, 576] on link "Torres Natureo Chardonnay" at bounding box center [361, 584] width 197 height 16
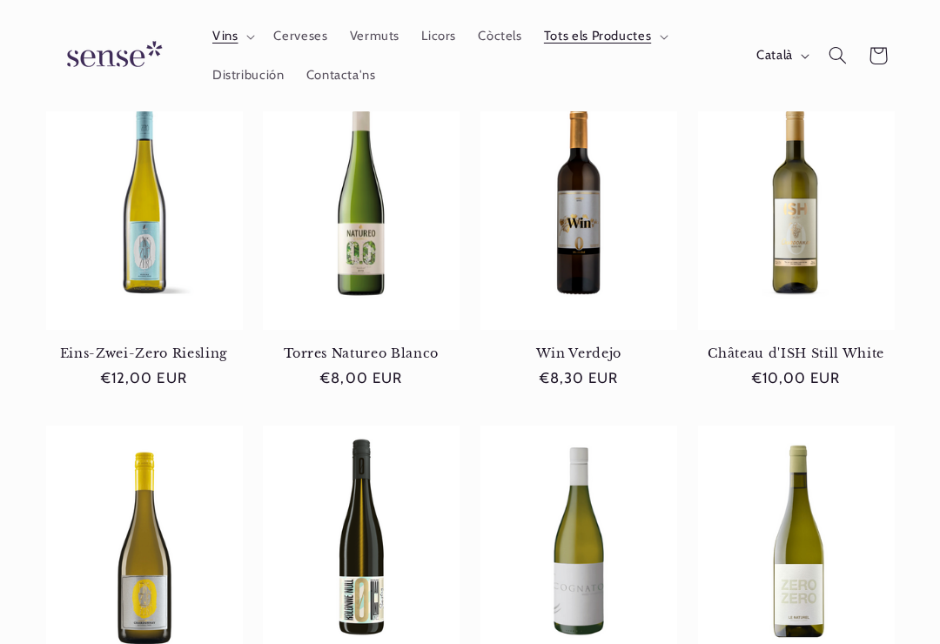
scroll to position [250, 0]
click at [347, 346] on link "Torres Natureo Blanco" at bounding box center [361, 354] width 197 height 16
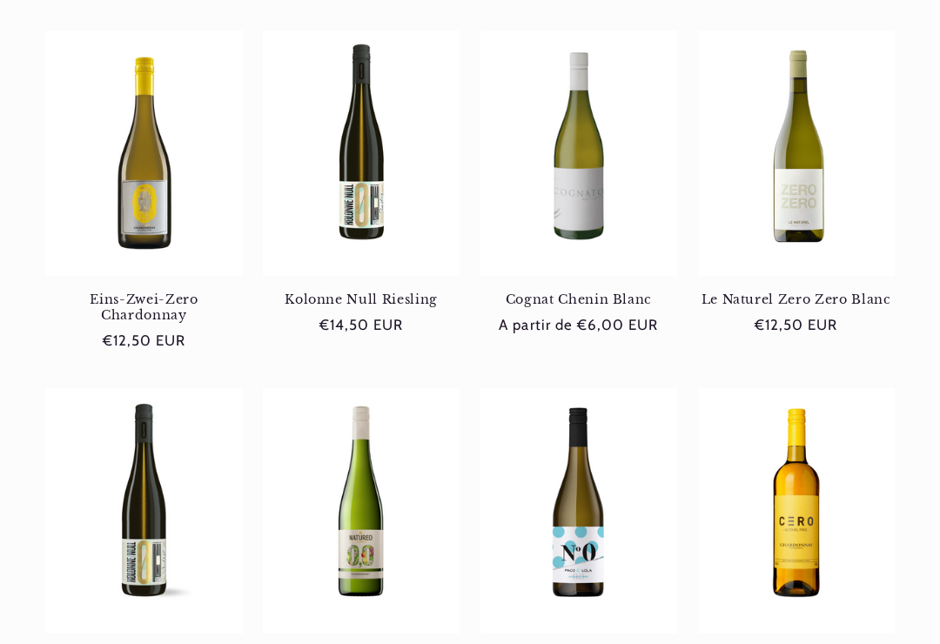
scroll to position [655, 0]
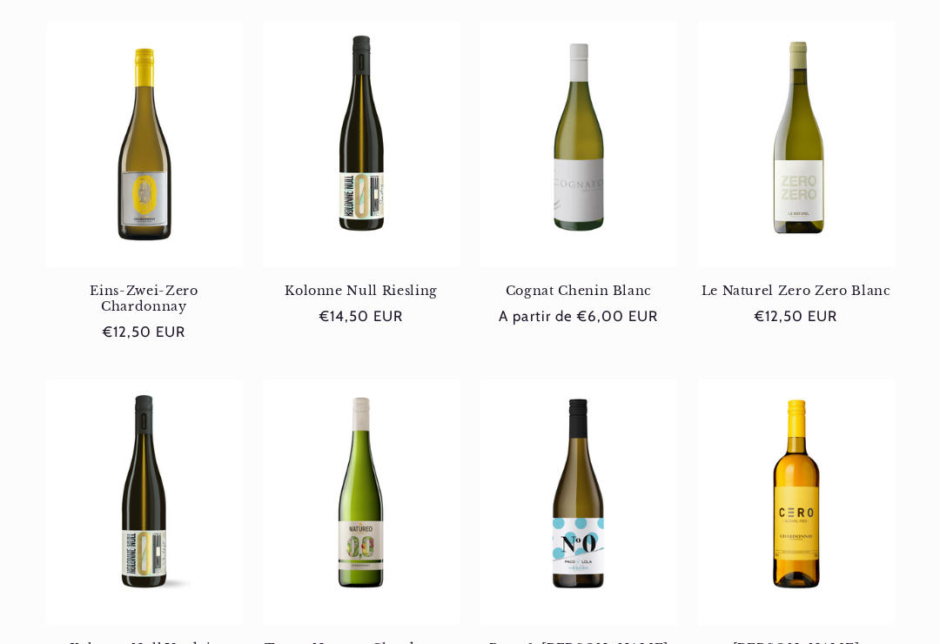
click at [342, 641] on link "Torres Natureo Chardonnay" at bounding box center [361, 649] width 197 height 16
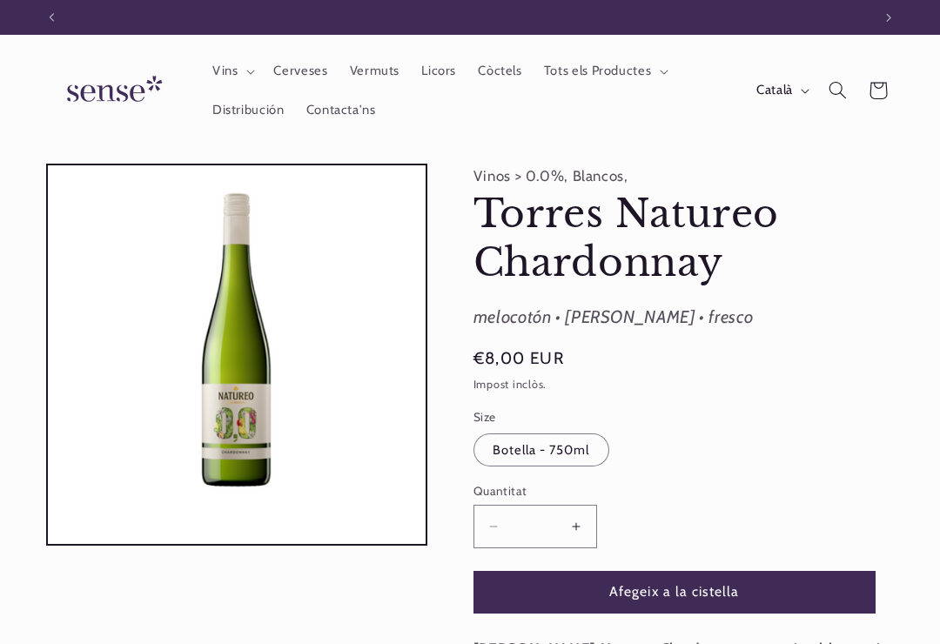
scroll to position [0, 820]
